Goal: Information Seeking & Learning: Find specific fact

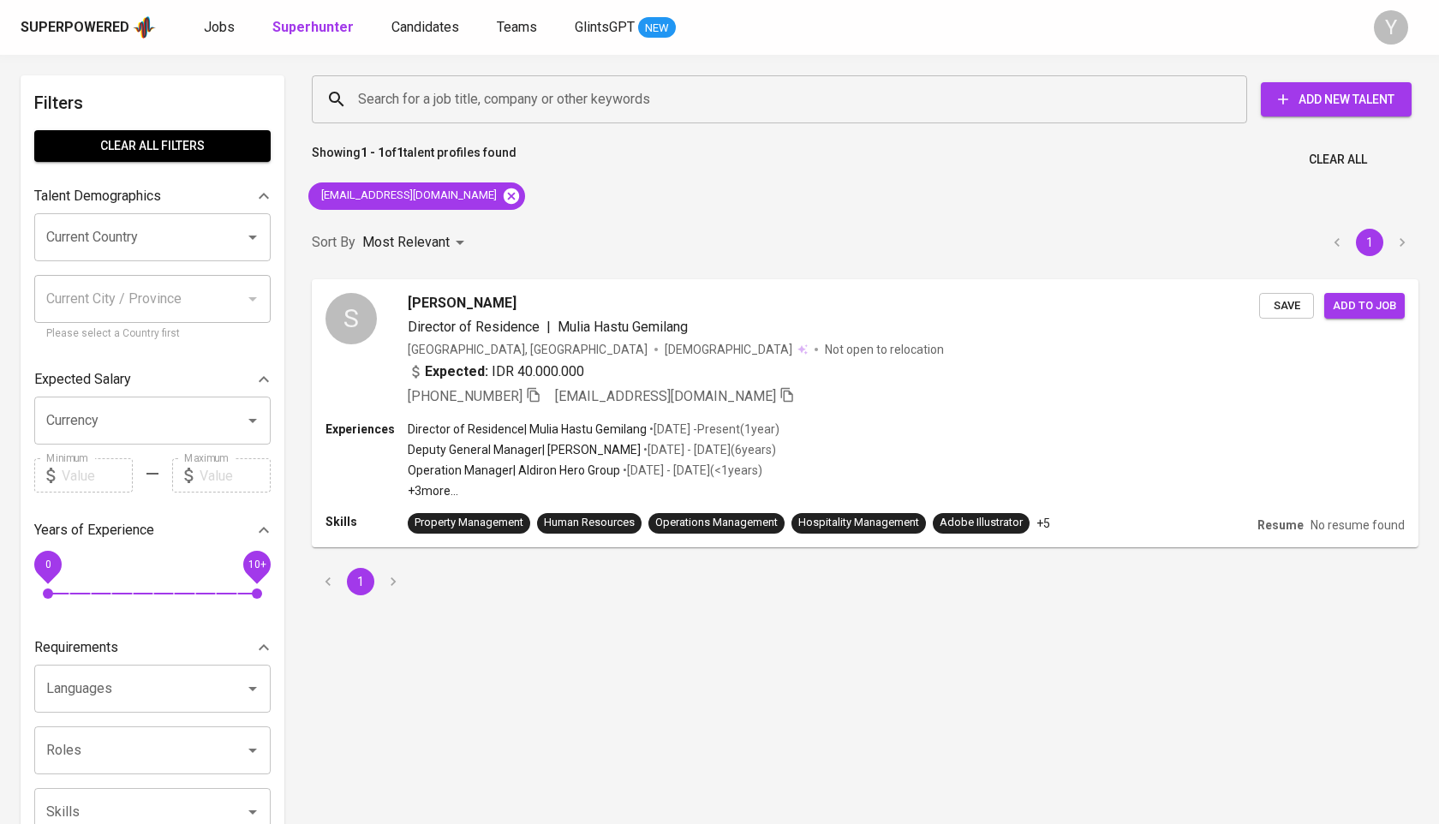
click at [502, 194] on icon at bounding box center [511, 196] width 19 height 19
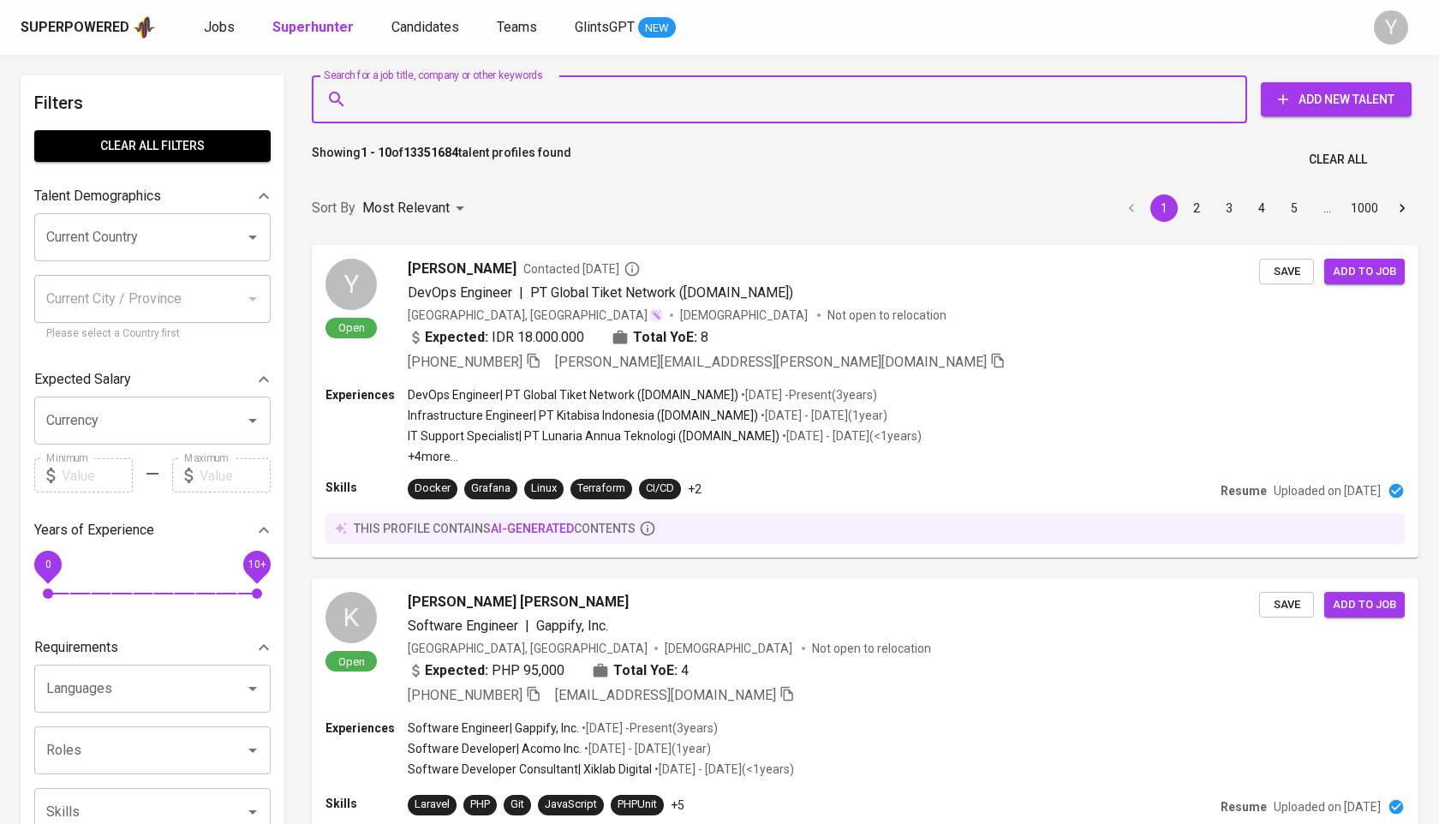
click at [406, 93] on input "Search for a job title, company or other keywords" at bounding box center [784, 99] width 860 height 33
paste input "[EMAIL_ADDRESS][DOMAIN_NAME]"
type input "[EMAIL_ADDRESS][DOMAIN_NAME]"
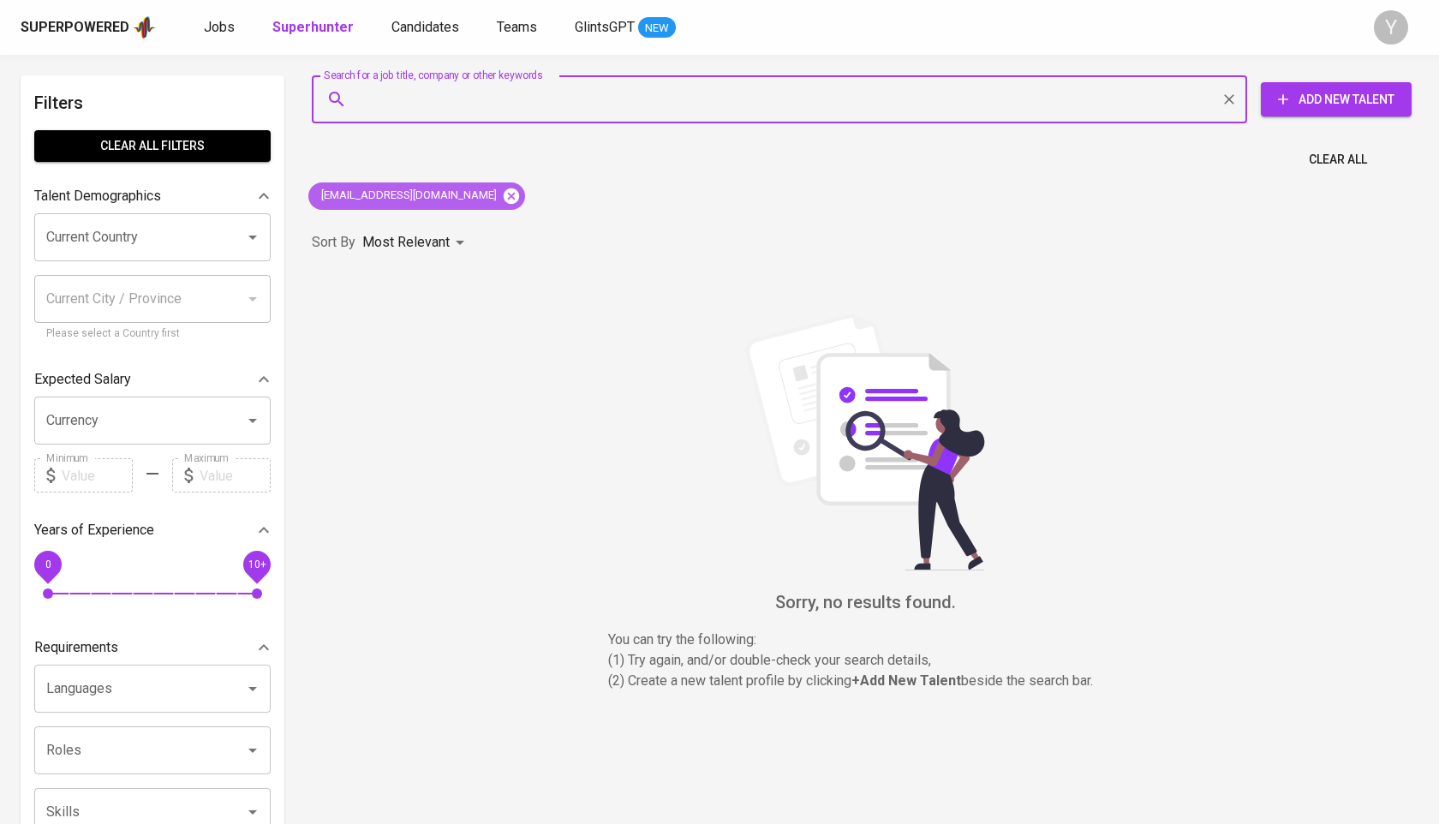
click at [502, 196] on icon at bounding box center [511, 196] width 19 height 19
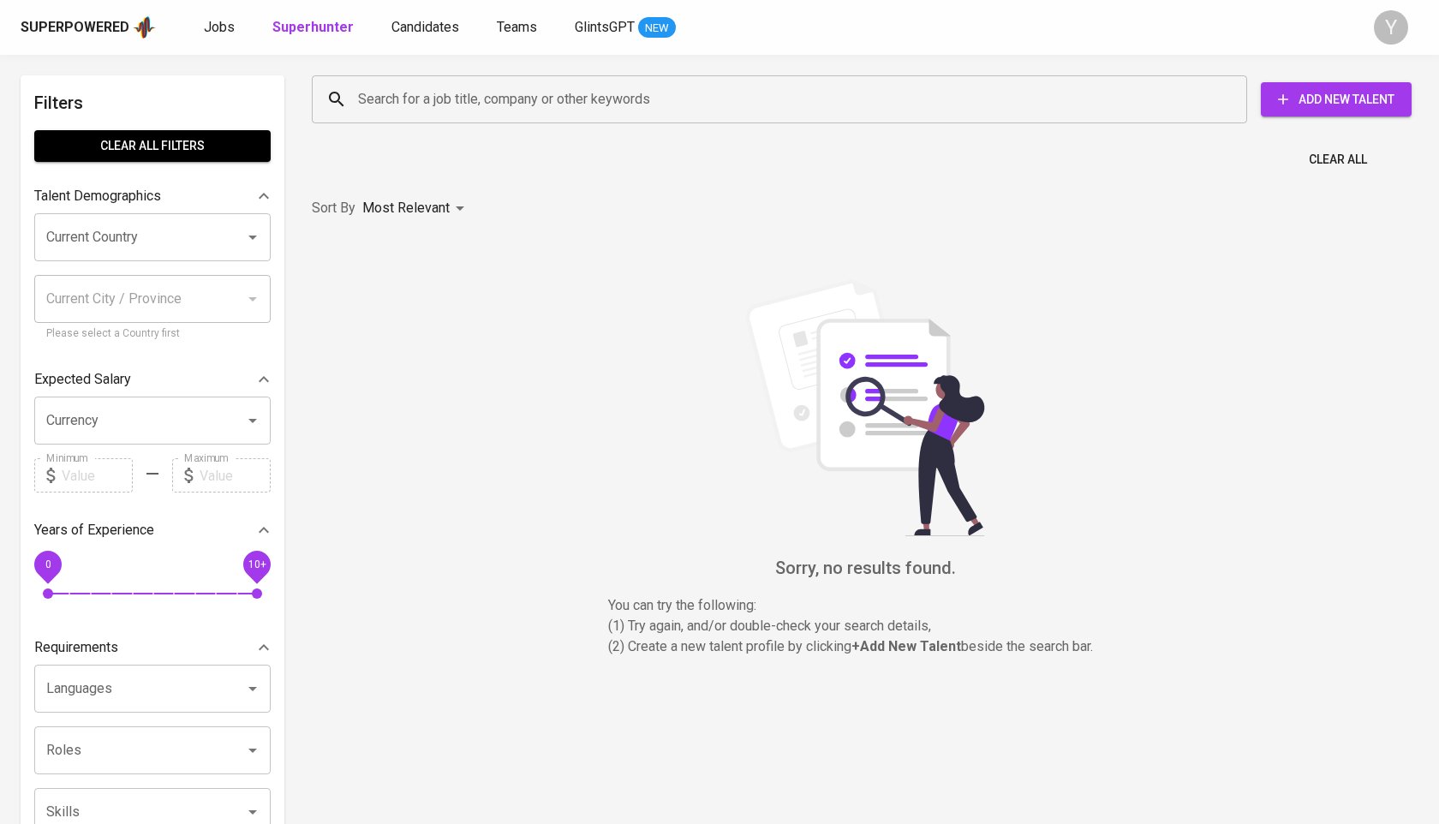
click at [486, 100] on input "Search for a job title, company or other keywords" at bounding box center [784, 99] width 860 height 33
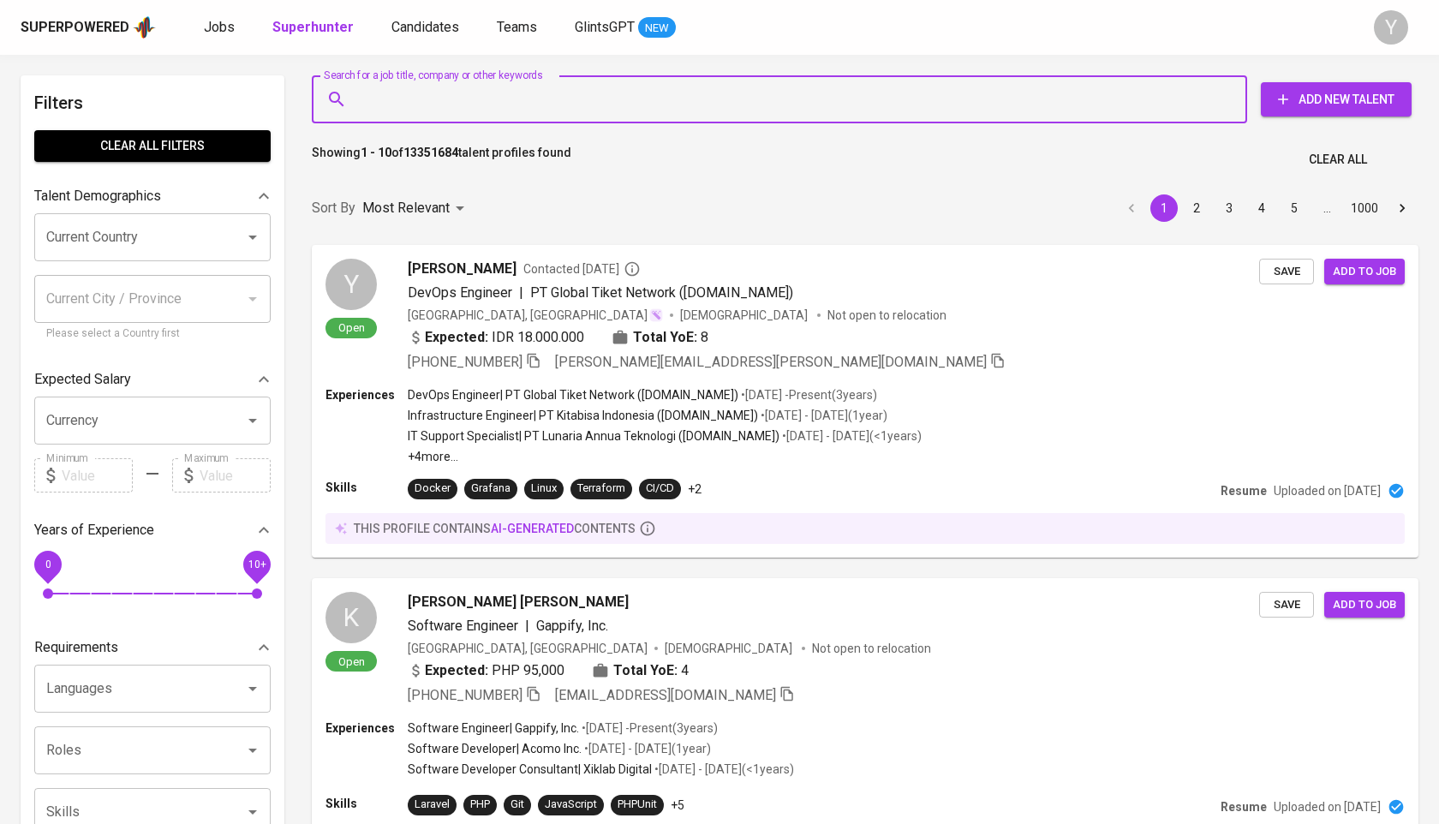
paste input "[EMAIL_ADDRESS][DOMAIN_NAME]"
type input "[EMAIL_ADDRESS][DOMAIN_NAME]"
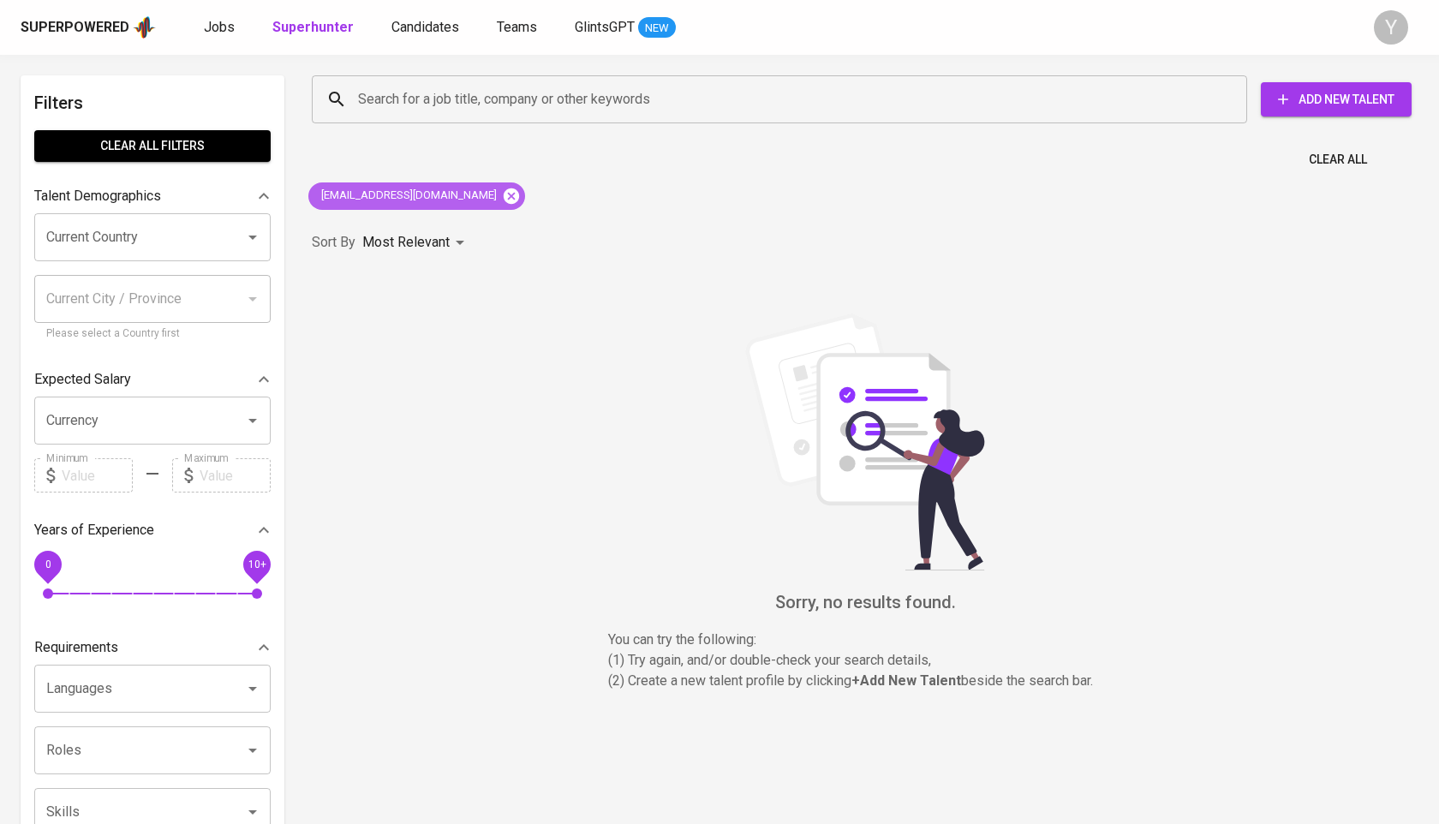
click at [504, 197] on icon at bounding box center [511, 195] width 15 height 15
click at [479, 116] on div "Search for a job title, company or other keywords" at bounding box center [779, 99] width 935 height 48
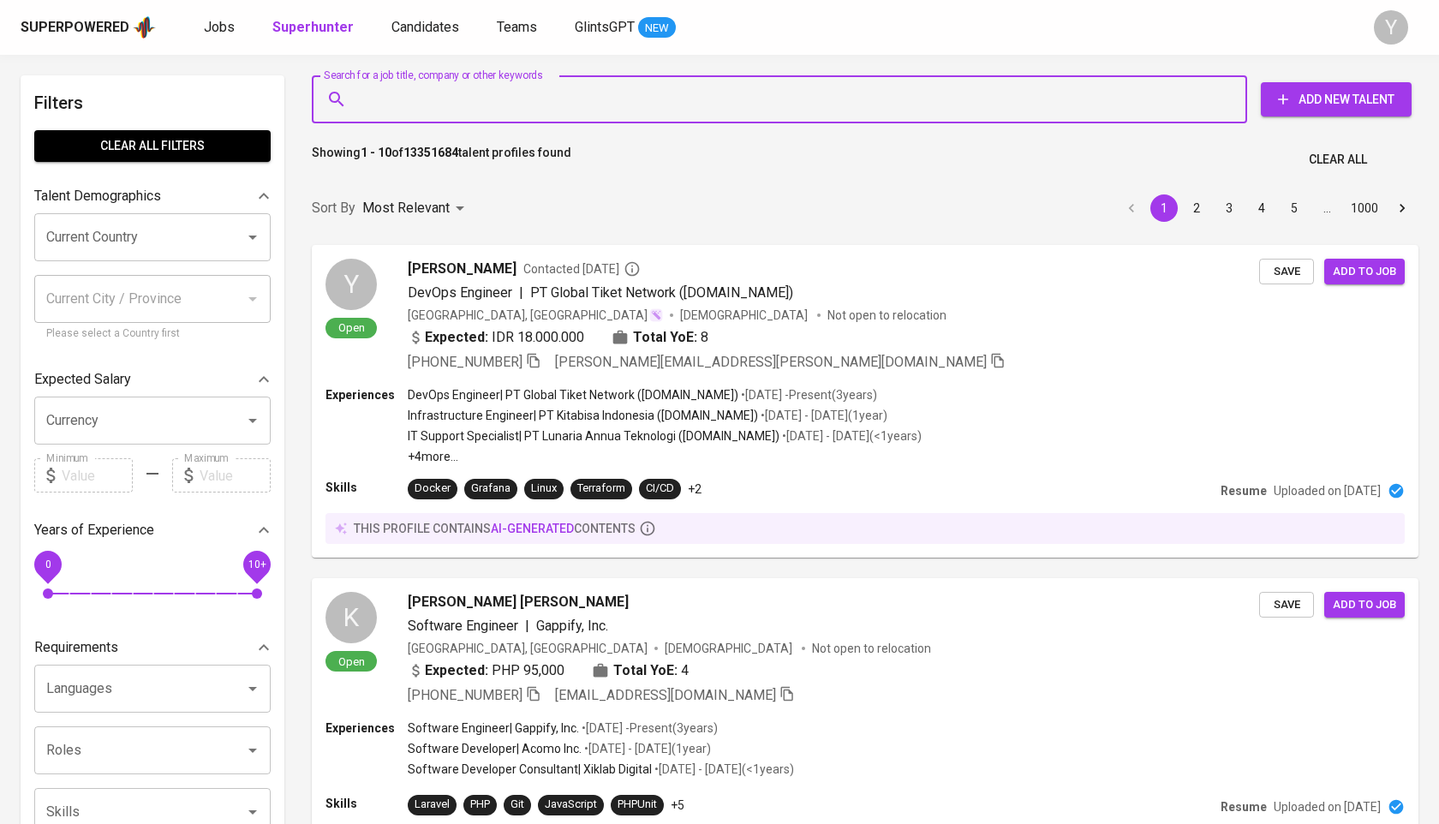
click at [486, 86] on input "Search for a job title, company or other keywords" at bounding box center [784, 99] width 860 height 33
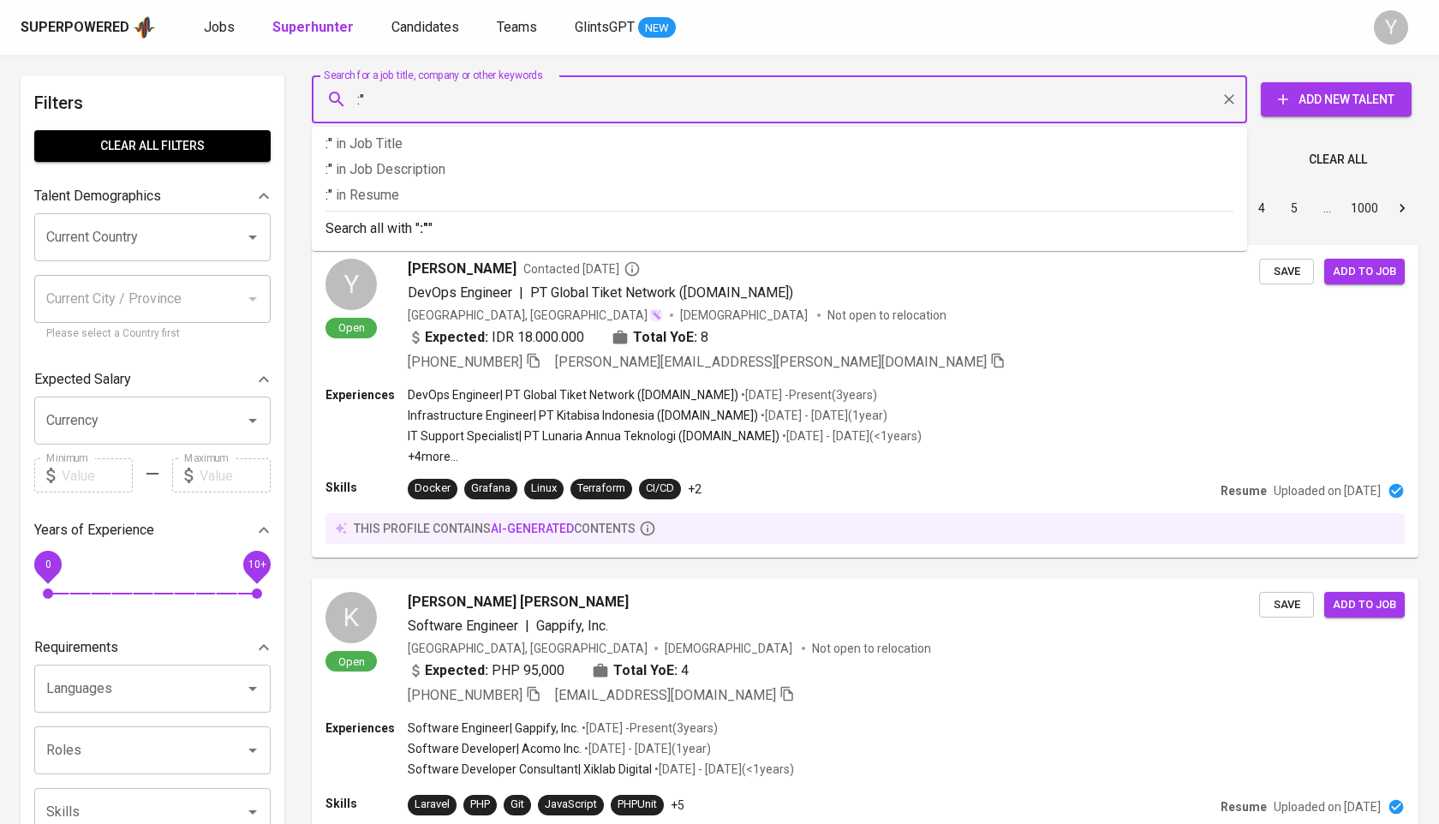
type input ":"
paste input "[PERSON_NAME] Putri Kaliangga"
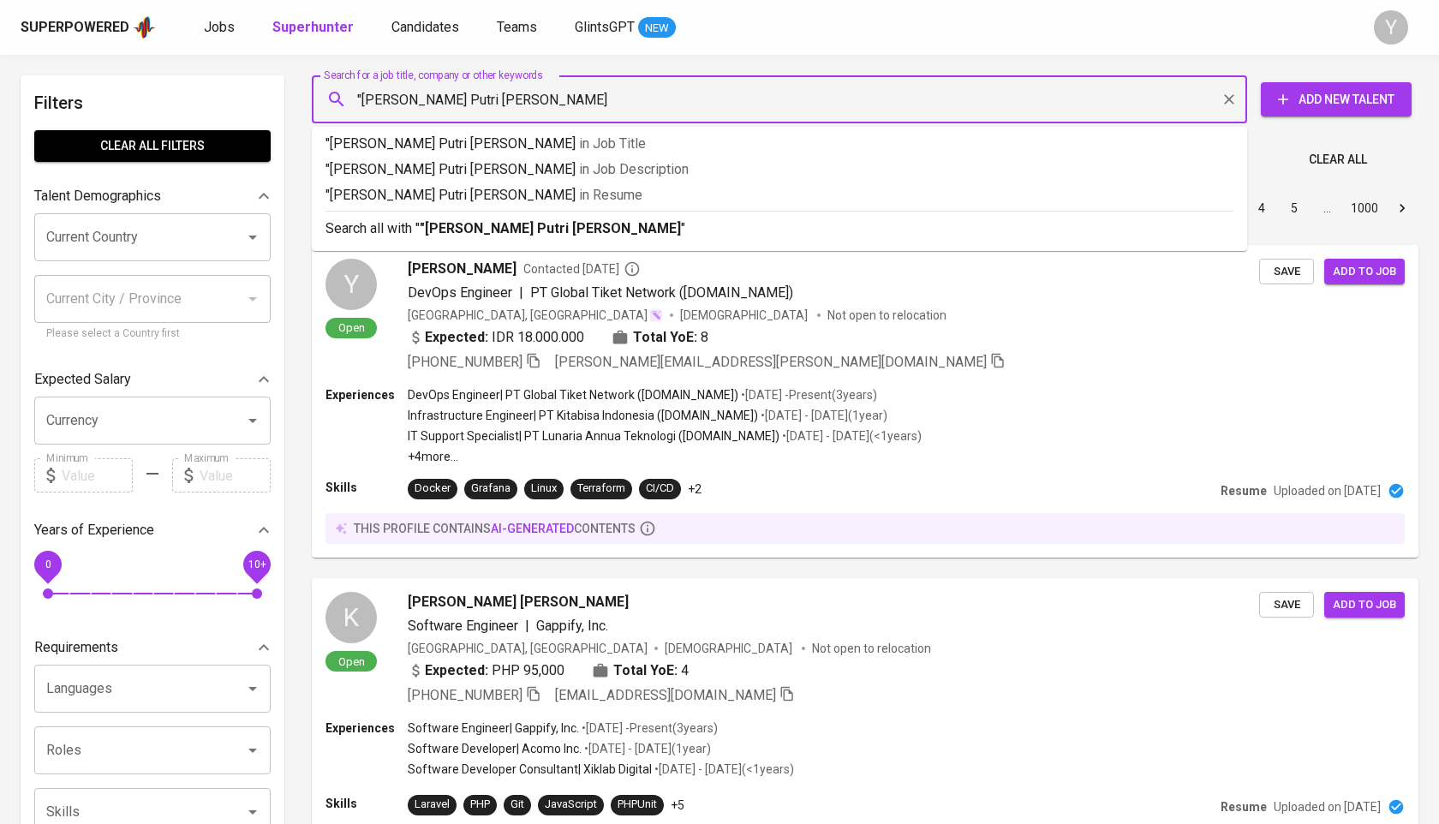
type input ""[PERSON_NAME]:"
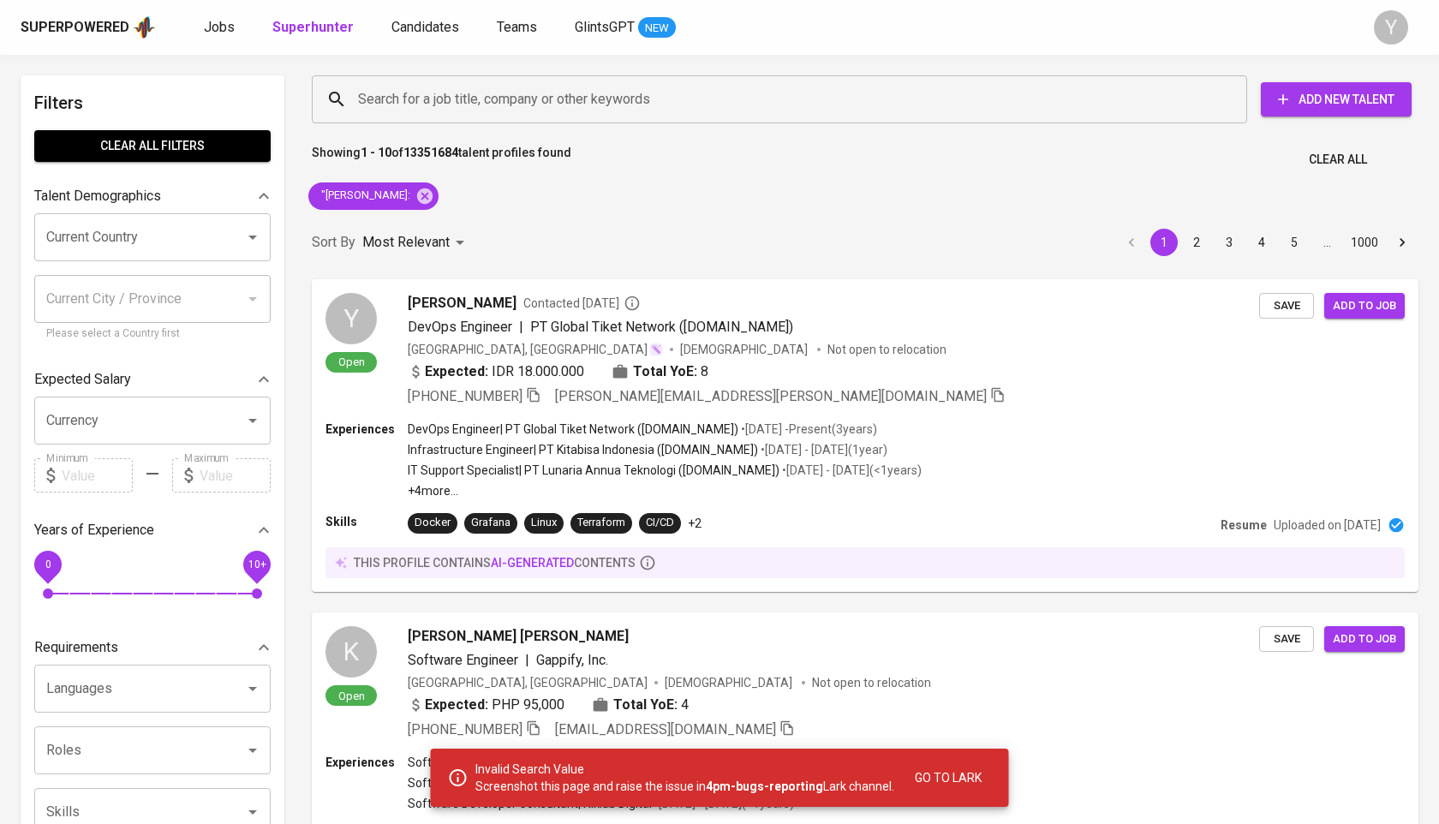
click at [445, 177] on div ""[PERSON_NAME]:" at bounding box center [373, 196] width 144 height 41
click at [432, 189] on icon at bounding box center [424, 195] width 15 height 15
click at [505, 91] on input "Search for a job title, company or other keywords" at bounding box center [784, 99] width 860 height 33
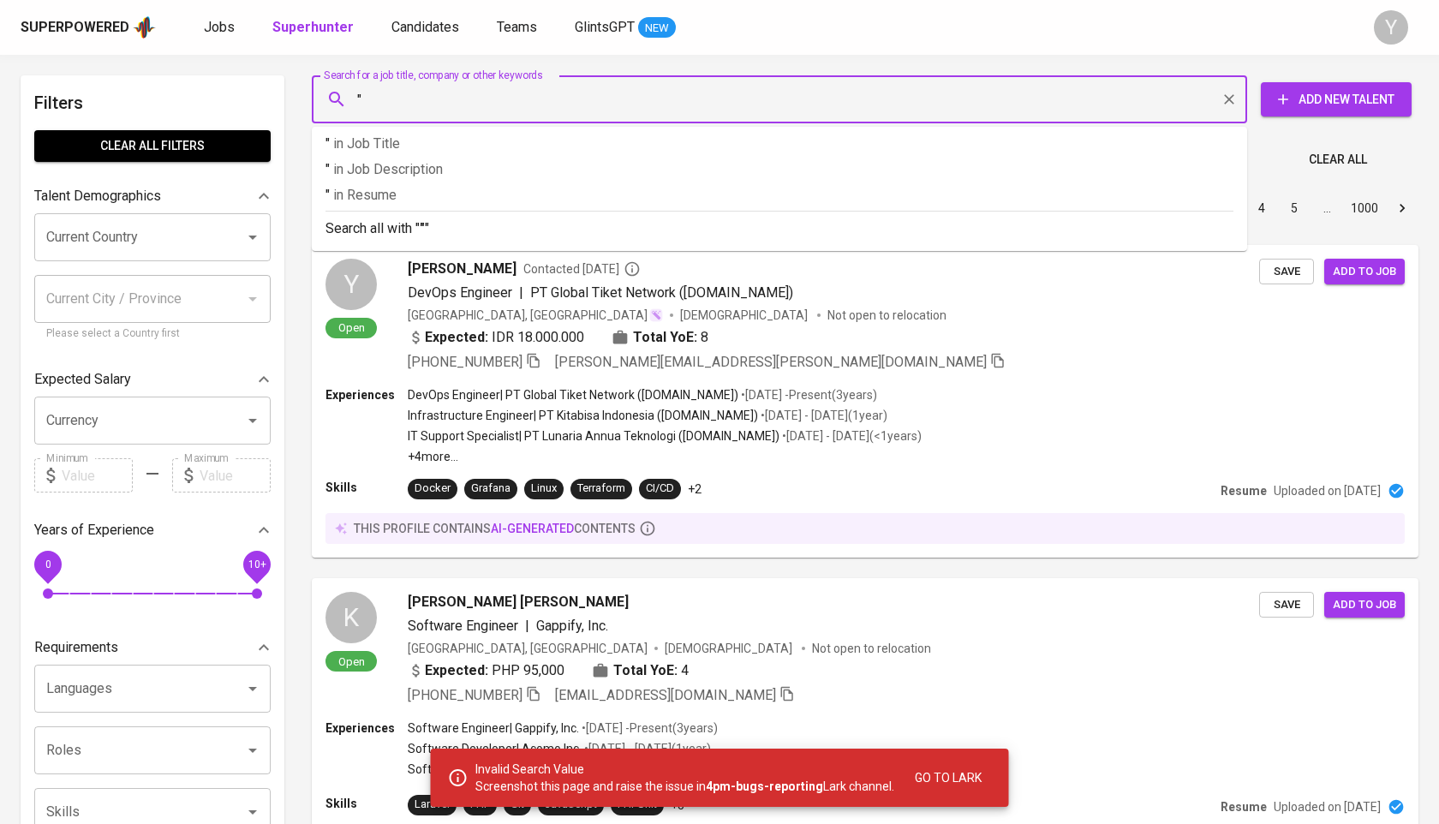
paste input "[PERSON_NAME] Putri Kaliangga"
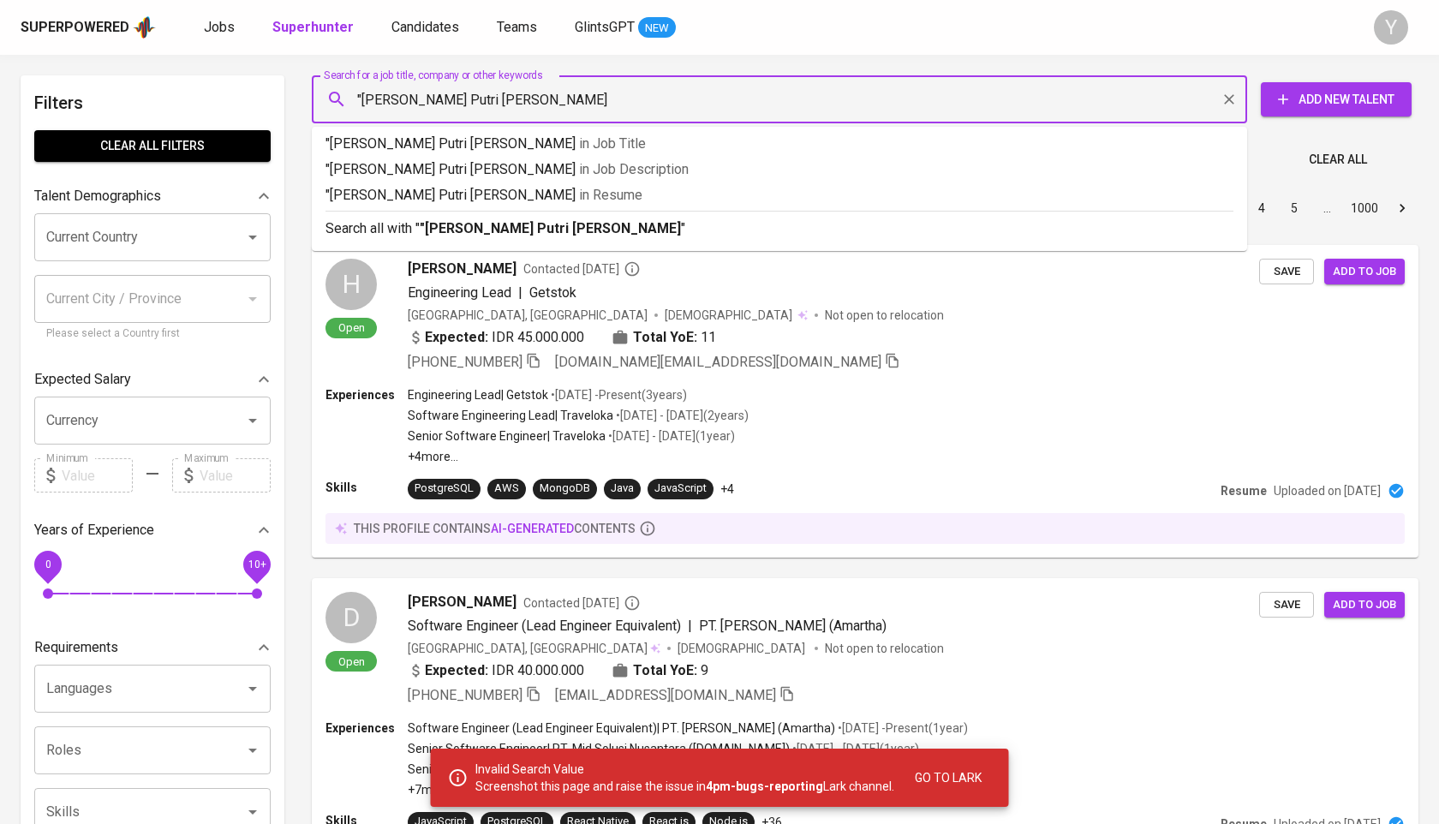
type input ""[PERSON_NAME] Putri Kaliangga""
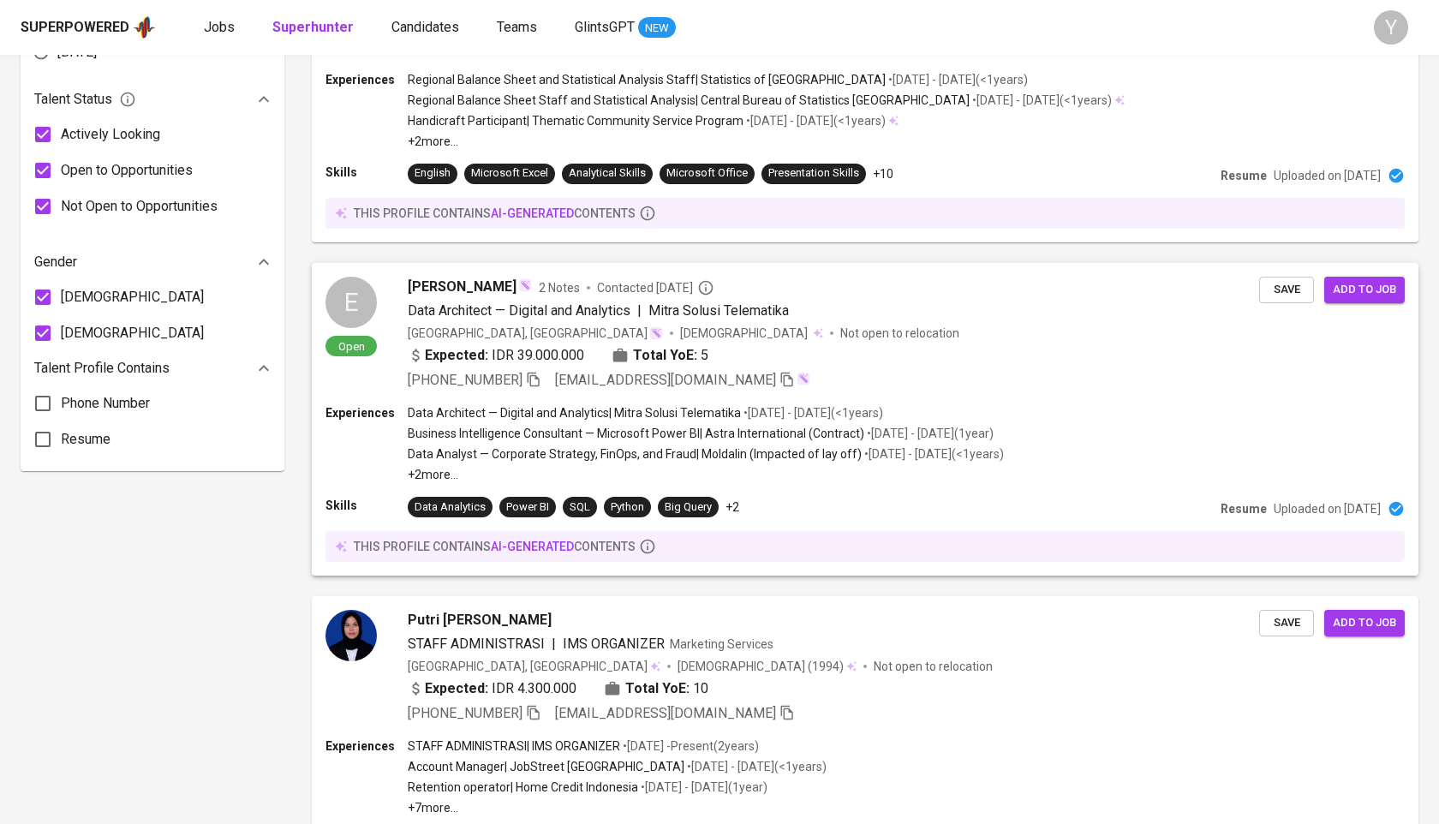
scroll to position [1265, 0]
